Goal: Task Accomplishment & Management: Manage account settings

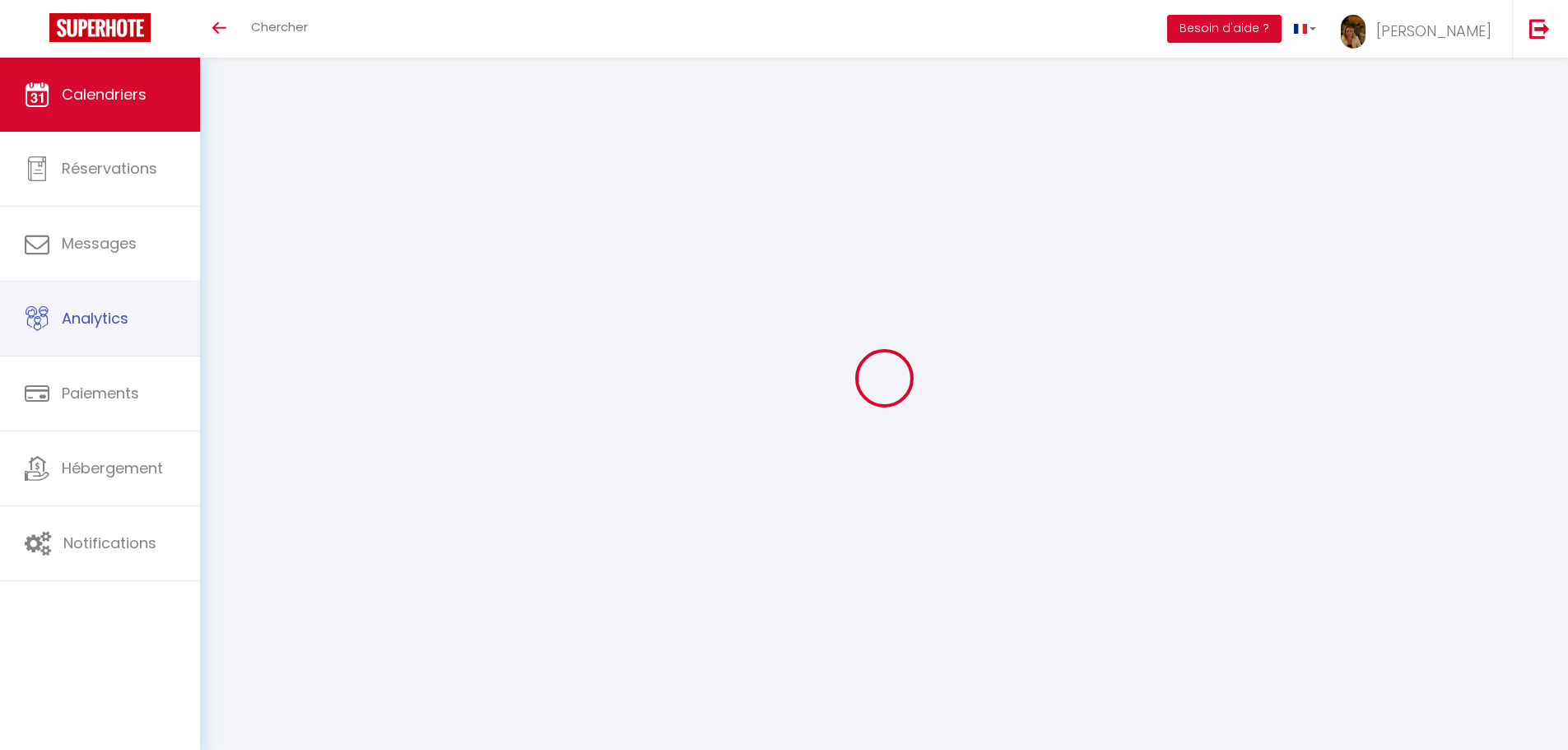
select select
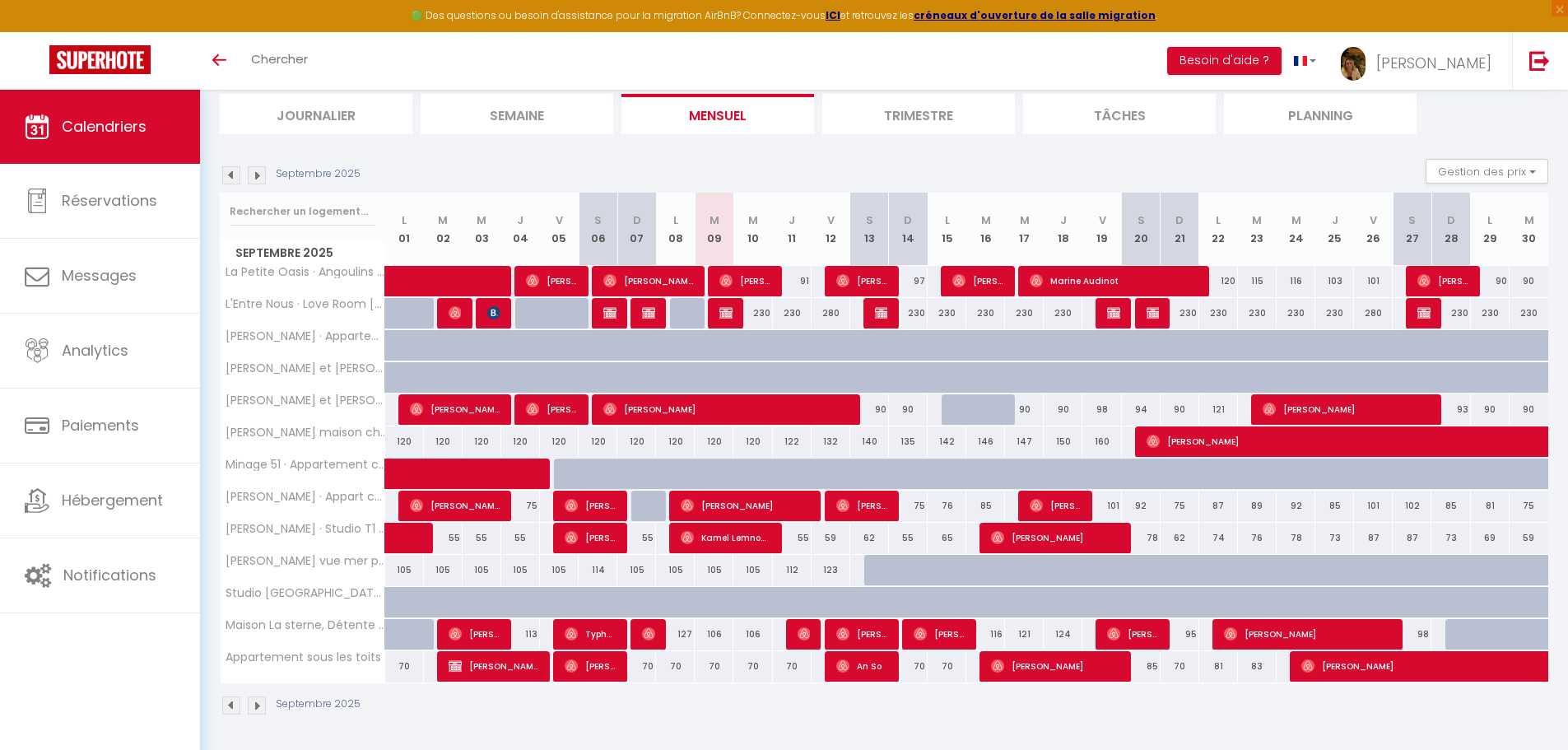
scroll to position [111, 0]
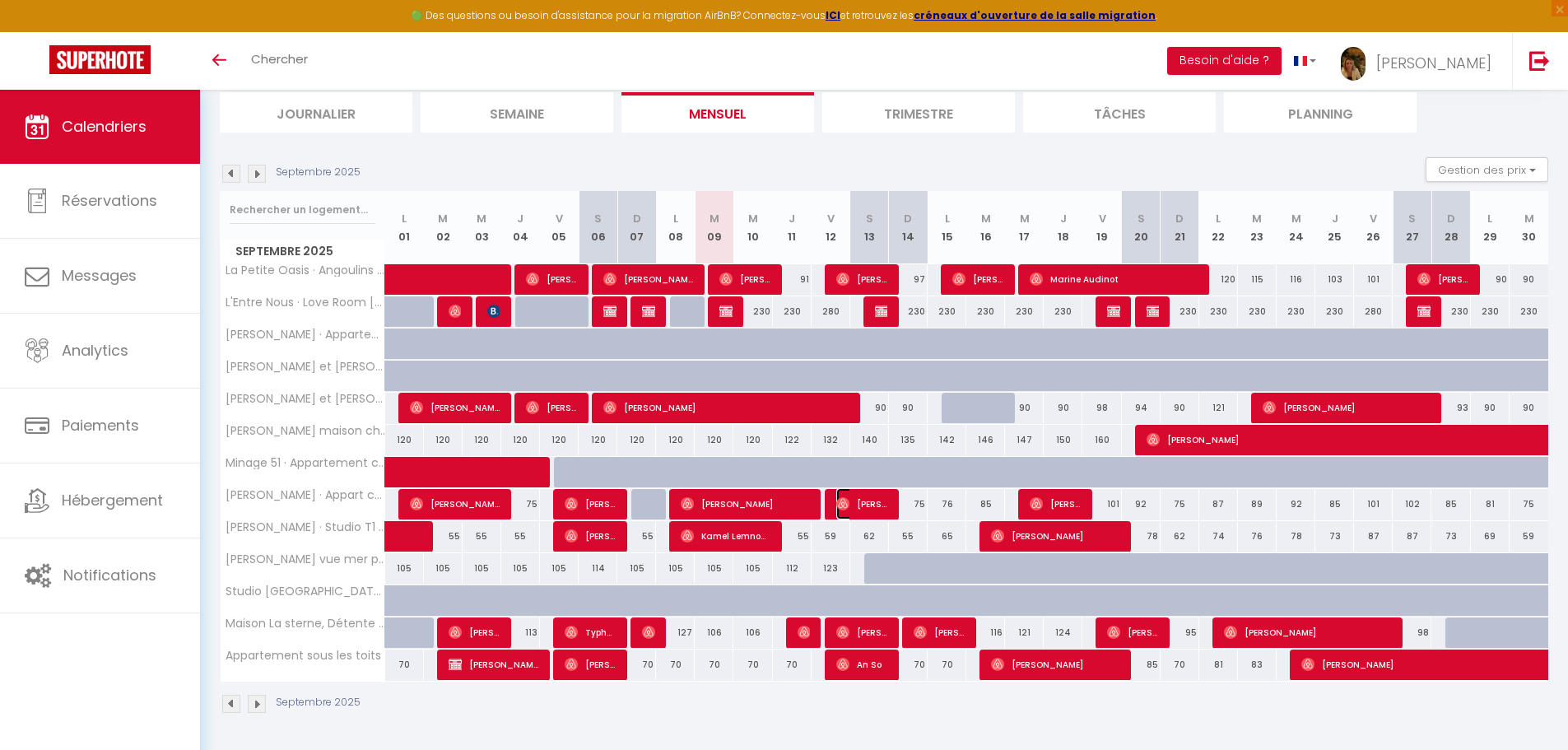
click at [848, 501] on img at bounding box center [843, 504] width 13 height 13
select select "OK"
select select "0"
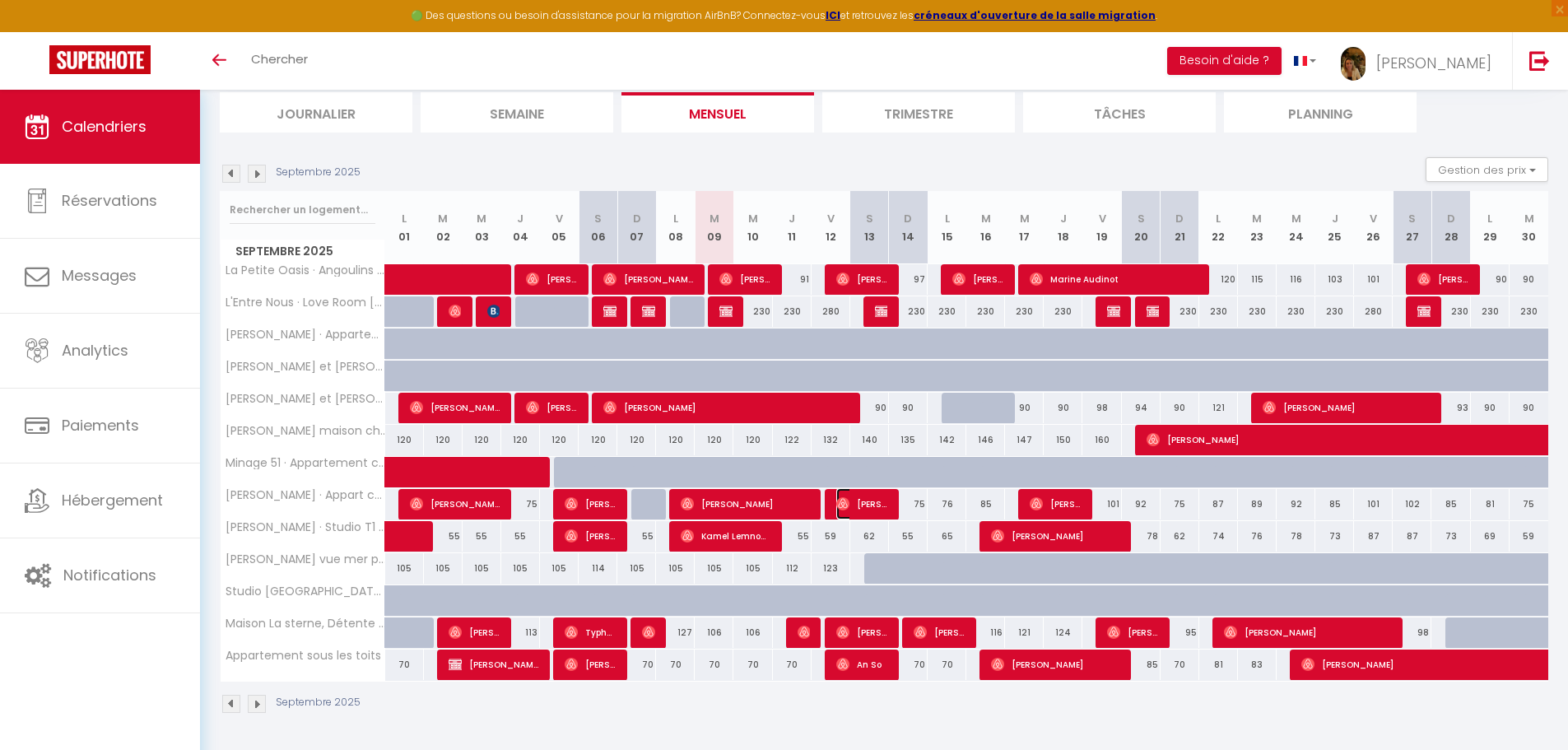
select select "1"
select select
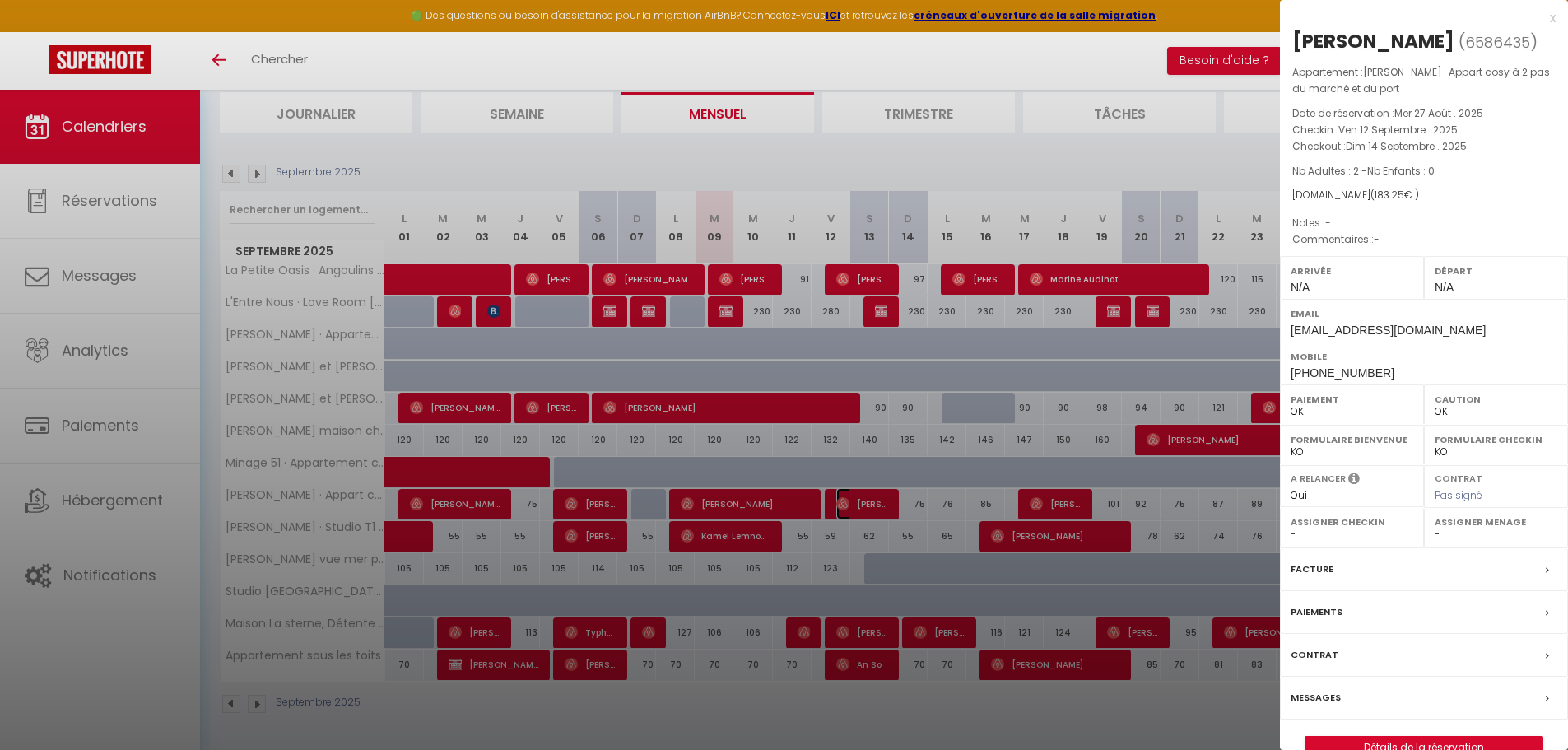
select select "48078"
click at [867, 476] on div at bounding box center [784, 375] width 1568 height 750
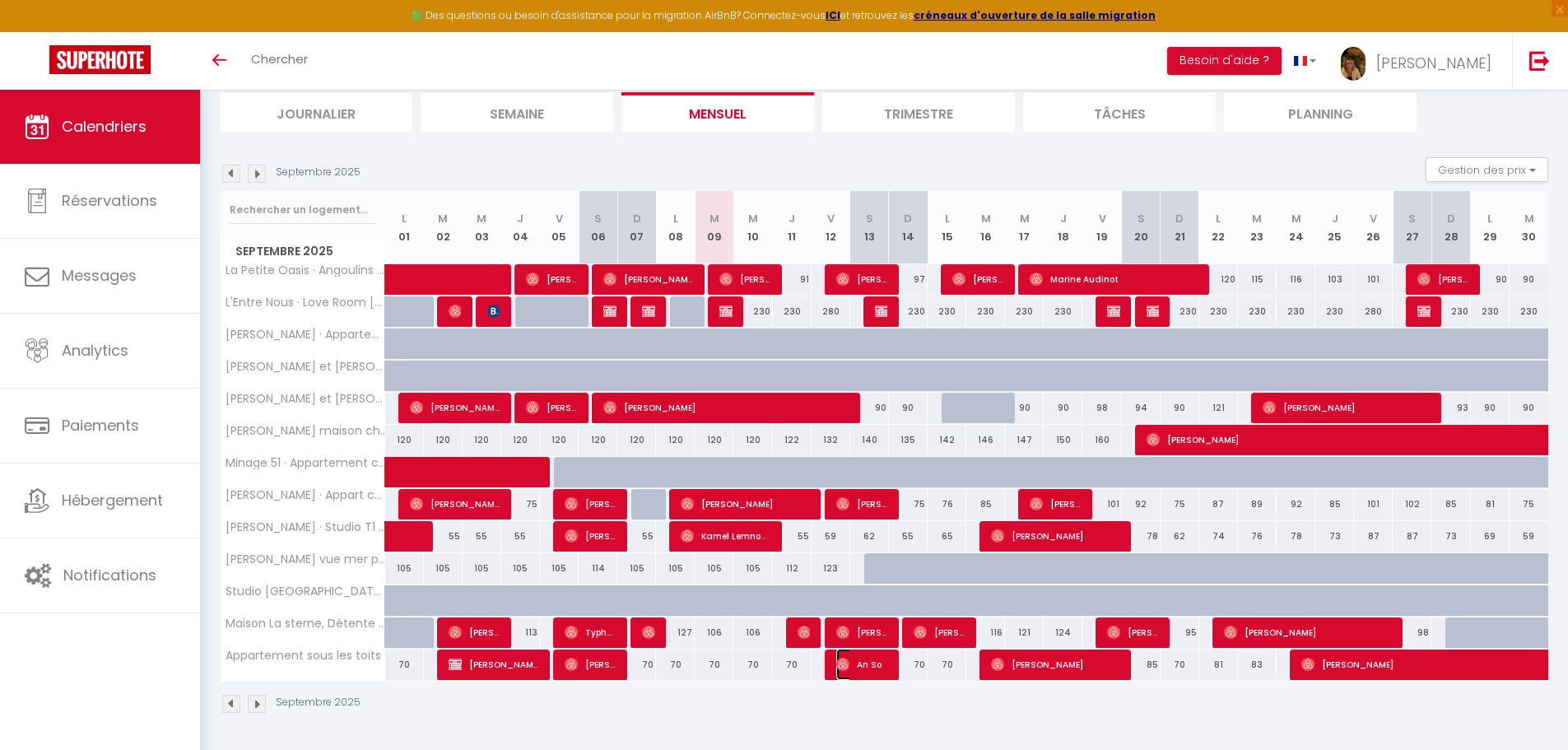
click at [854, 667] on span "An So" at bounding box center [862, 665] width 52 height 31
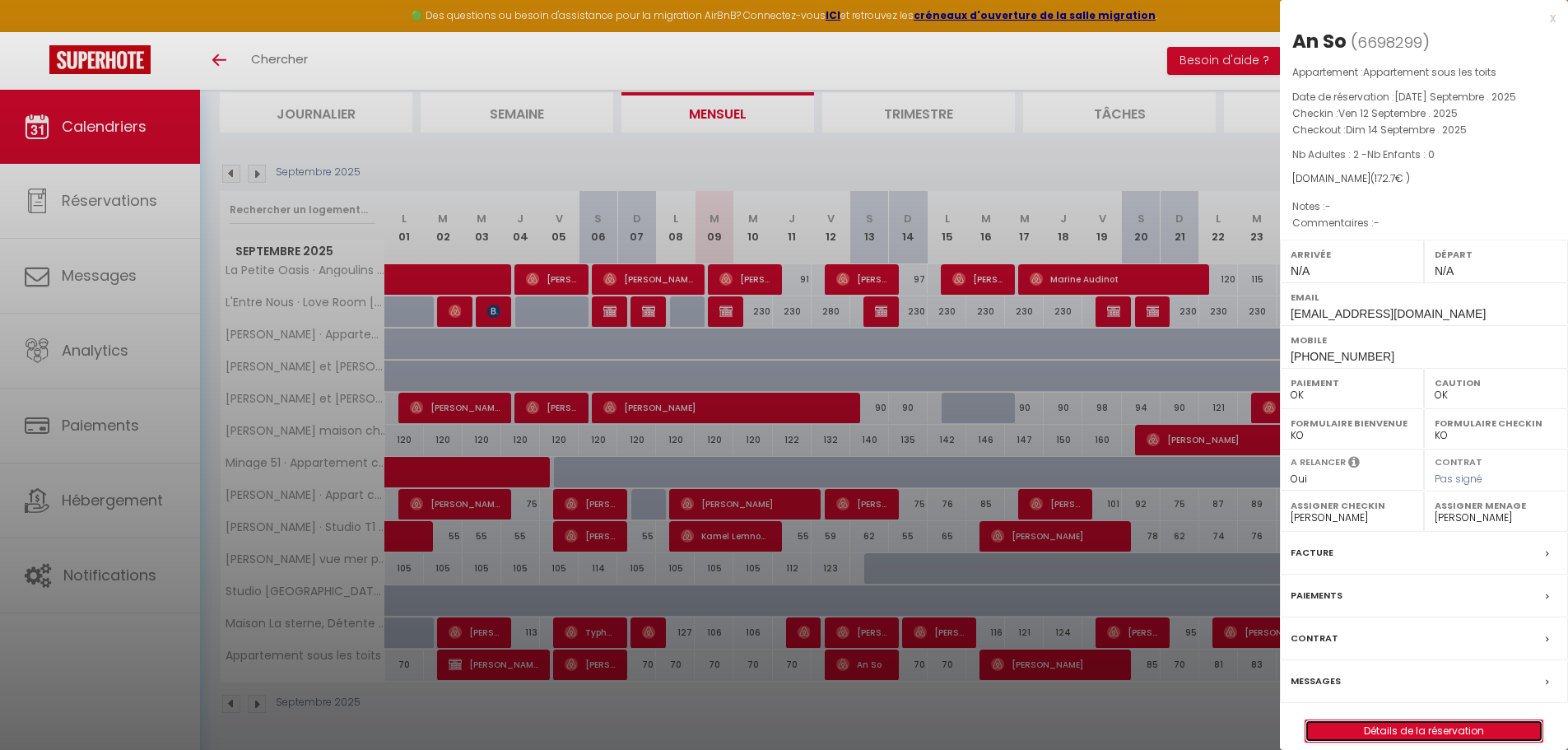
click at [1419, 728] on link "Détails de la réservation" at bounding box center [1424, 731] width 237 height 21
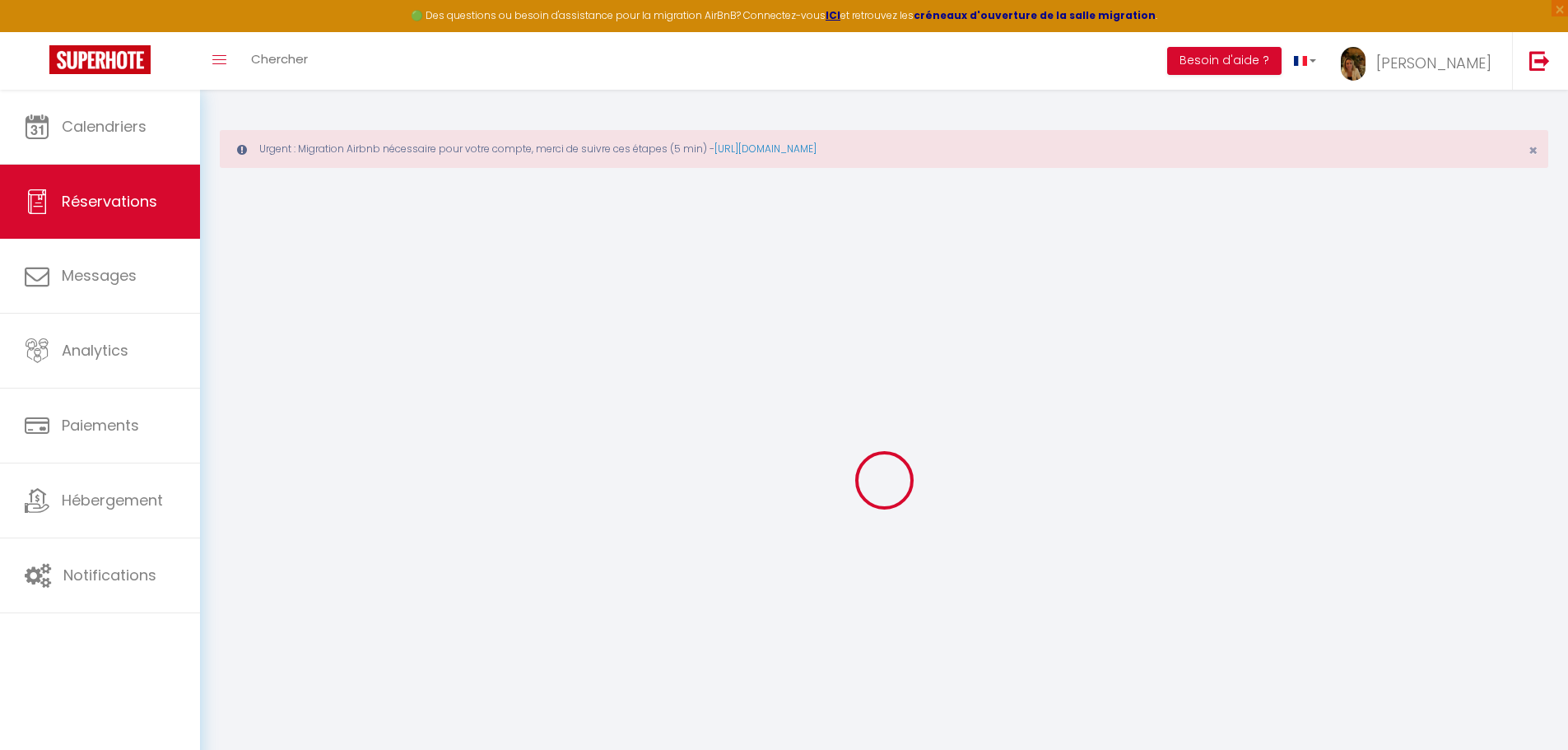
select select
